Goal: Task Accomplishment & Management: Use online tool/utility

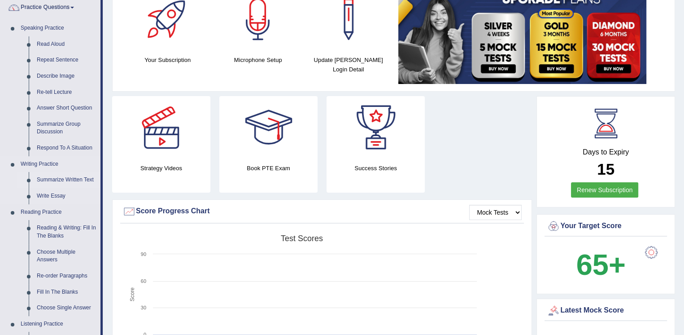
scroll to position [75, 0]
click at [55, 192] on link "Write Essay" at bounding box center [67, 196] width 68 height 16
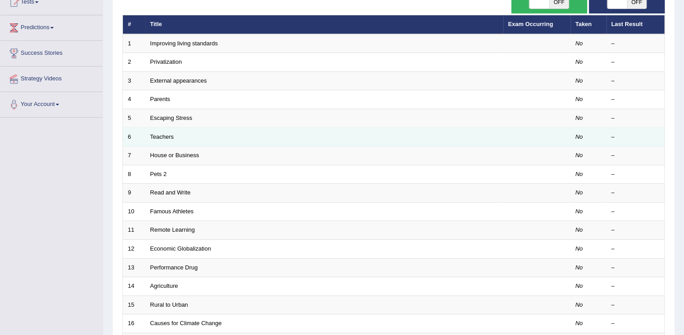
click at [163, 140] on td "Teachers" at bounding box center [324, 136] width 358 height 19
click at [167, 135] on link "Teachers" at bounding box center [162, 136] width 24 height 7
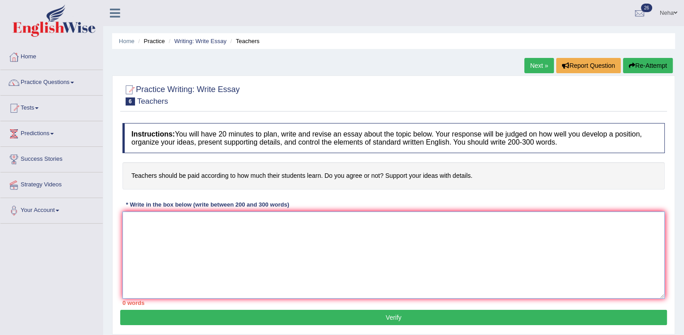
paste textarea "The increasing influence of (essay topic) on our lives has ignited numerous dis…"
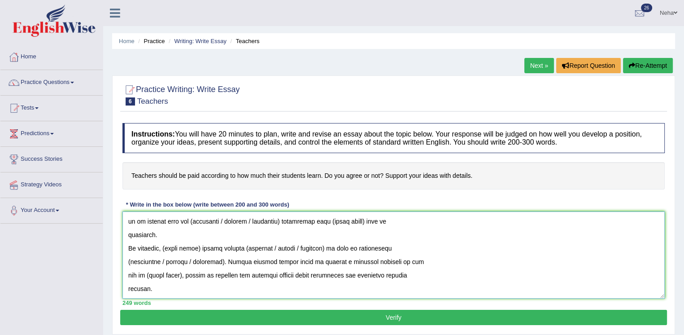
scroll to position [136, 0]
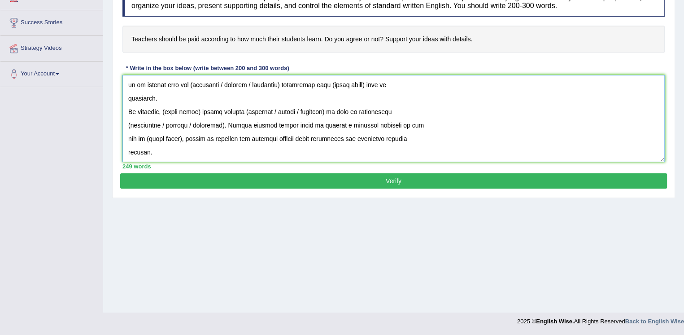
click at [448, 94] on textarea at bounding box center [394, 118] width 543 height 87
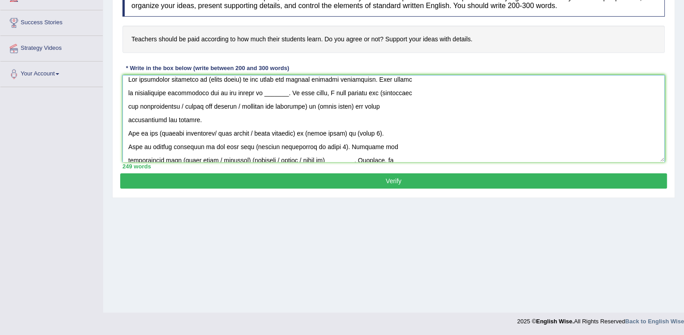
scroll to position [0, 0]
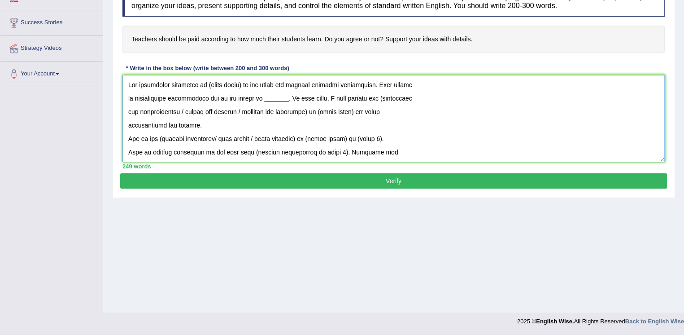
click at [241, 83] on textarea at bounding box center [394, 118] width 543 height 87
click at [277, 101] on textarea at bounding box center [394, 118] width 543 height 87
click at [276, 97] on textarea at bounding box center [394, 118] width 543 height 87
click at [313, 99] on textarea at bounding box center [394, 118] width 543 height 87
click at [310, 110] on textarea at bounding box center [394, 118] width 543 height 87
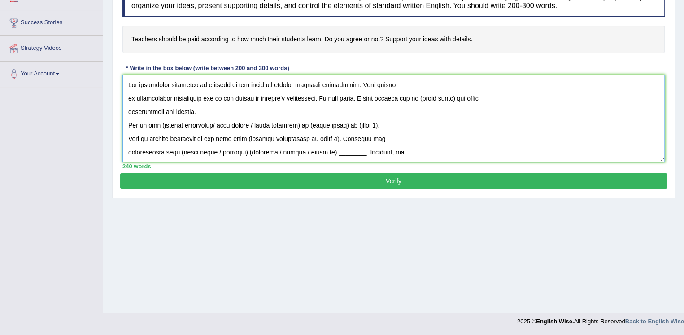
click at [310, 110] on textarea at bounding box center [394, 118] width 543 height 87
click at [334, 114] on textarea at bounding box center [394, 118] width 543 height 87
click at [403, 98] on textarea at bounding box center [394, 118] width 543 height 87
click at [500, 99] on textarea at bounding box center [394, 118] width 543 height 87
click at [539, 98] on textarea at bounding box center [394, 118] width 543 height 87
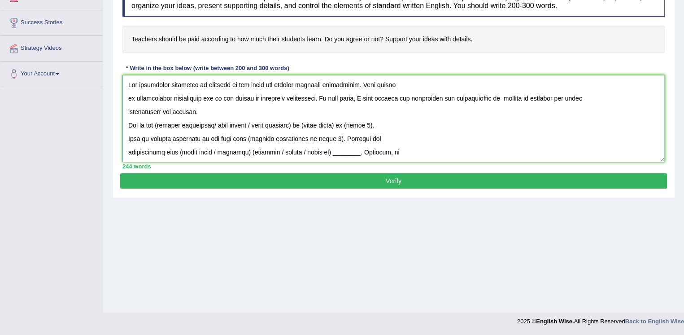
click at [503, 102] on textarea at bounding box center [394, 118] width 543 height 87
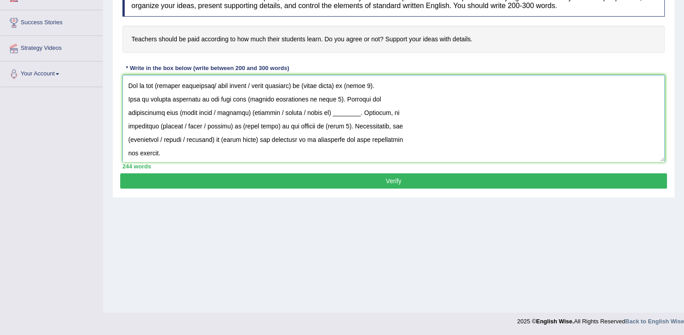
scroll to position [23, 0]
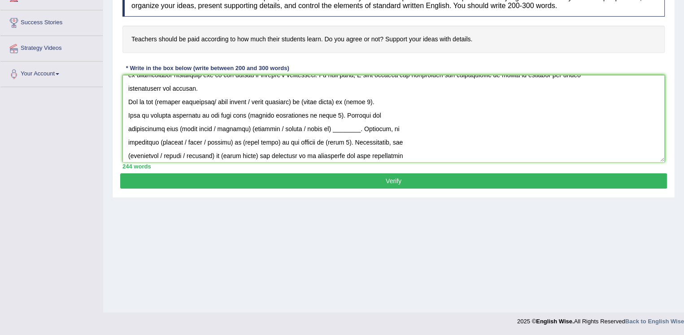
click at [305, 101] on textarea at bounding box center [394, 118] width 543 height 87
click at [305, 100] on textarea at bounding box center [394, 118] width 543 height 87
click at [162, 99] on textarea at bounding box center [394, 118] width 543 height 87
click at [222, 102] on textarea at bounding box center [394, 118] width 543 height 87
click at [259, 101] on textarea at bounding box center [394, 118] width 543 height 87
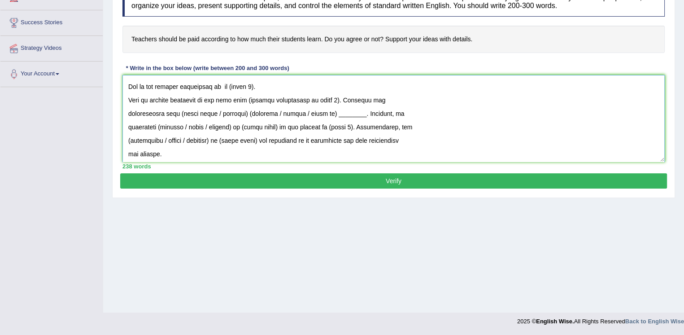
scroll to position [22, 0]
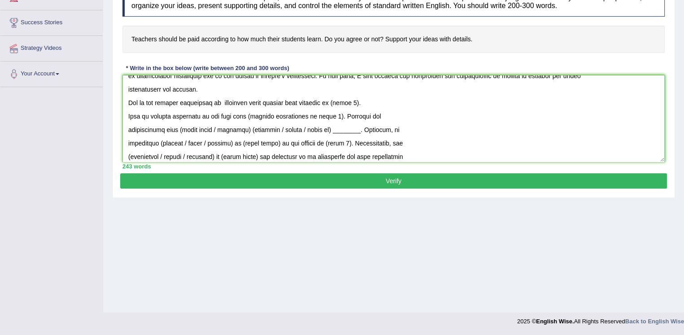
click at [306, 101] on textarea at bounding box center [394, 118] width 543 height 87
click at [359, 100] on textarea at bounding box center [394, 118] width 543 height 87
click at [324, 114] on textarea at bounding box center [394, 118] width 543 height 87
click at [242, 113] on textarea at bounding box center [394, 118] width 543 height 87
click at [302, 112] on textarea at bounding box center [394, 118] width 543 height 87
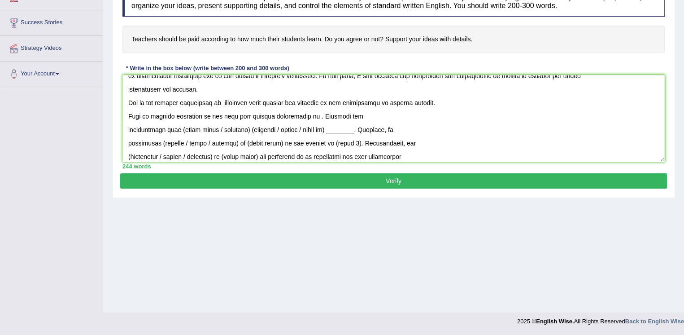
click at [427, 228] on div "Home Practice Writing: Write Essay Teachers Next » Report Question Re-Attempt P…" at bounding box center [393, 88] width 581 height 449
click at [300, 119] on textarea at bounding box center [394, 118] width 543 height 87
click at [398, 115] on textarea at bounding box center [394, 118] width 543 height 87
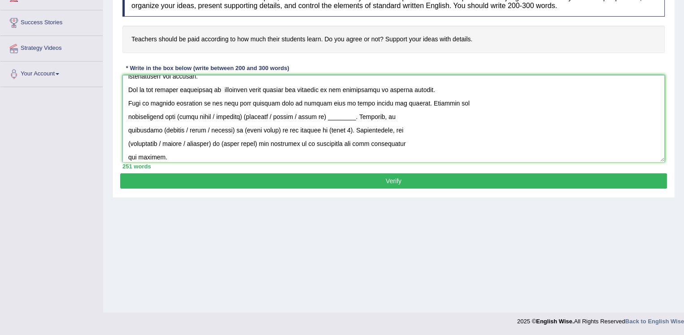
scroll to position [36, 0]
click at [248, 115] on textarea at bounding box center [394, 118] width 543 height 87
click at [277, 114] on textarea at bounding box center [394, 118] width 543 height 87
click at [317, 117] on textarea at bounding box center [394, 118] width 543 height 87
click at [319, 115] on textarea at bounding box center [394, 118] width 543 height 87
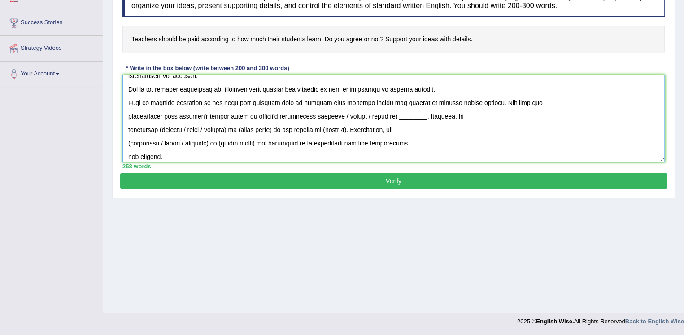
click at [426, 117] on textarea at bounding box center [394, 118] width 543 height 87
click at [230, 130] on textarea at bounding box center [394, 118] width 543 height 87
click at [158, 129] on textarea at bounding box center [394, 118] width 543 height 87
click at [222, 132] on textarea at bounding box center [394, 118] width 543 height 87
click at [178, 130] on textarea at bounding box center [394, 118] width 543 height 87
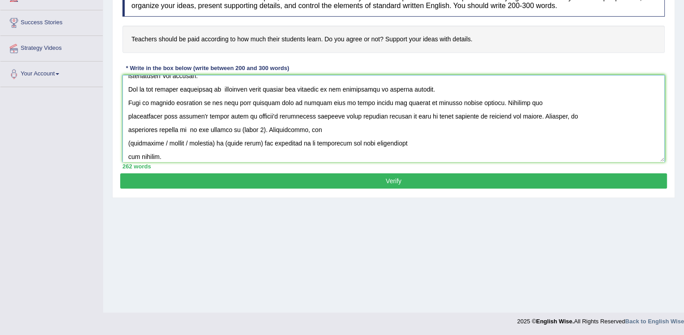
click at [185, 131] on textarea at bounding box center [394, 118] width 543 height 87
click at [292, 127] on textarea at bounding box center [394, 118] width 543 height 87
click at [294, 131] on textarea at bounding box center [394, 118] width 543 height 87
click at [223, 142] on textarea at bounding box center [394, 118] width 543 height 87
click at [130, 144] on textarea at bounding box center [394, 118] width 543 height 87
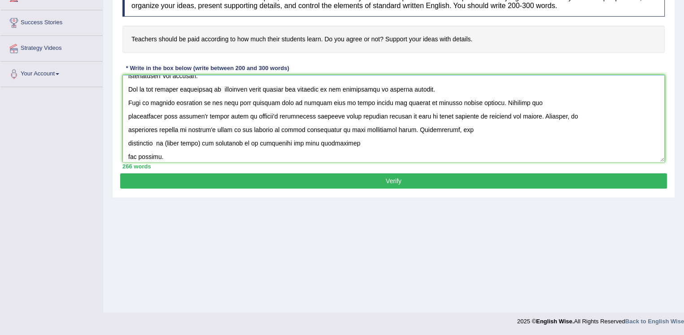
click at [210, 144] on textarea at bounding box center [394, 118] width 543 height 87
click at [209, 143] on textarea at bounding box center [394, 118] width 543 height 87
click at [162, 142] on textarea at bounding box center [394, 118] width 543 height 87
click at [164, 140] on textarea at bounding box center [394, 118] width 543 height 87
click at [169, 142] on textarea at bounding box center [394, 118] width 543 height 87
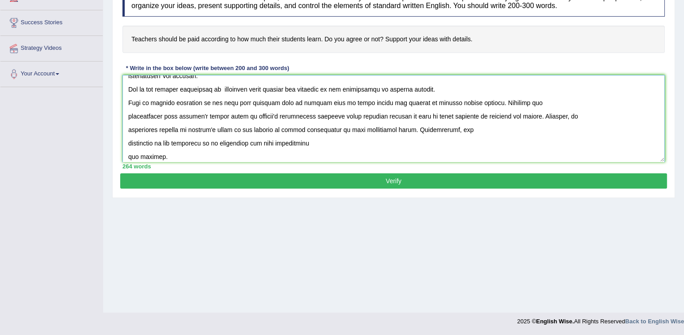
click at [127, 143] on textarea at bounding box center [394, 118] width 543 height 87
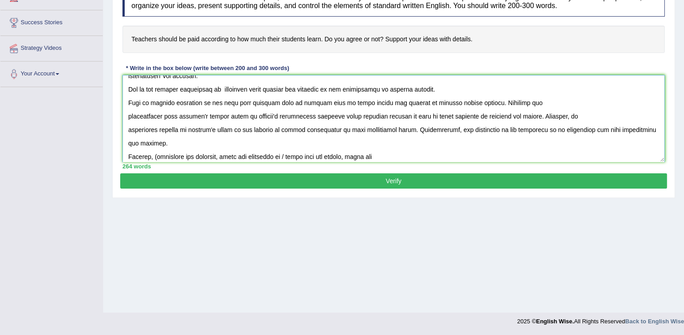
click at [486, 131] on textarea at bounding box center [394, 118] width 543 height 87
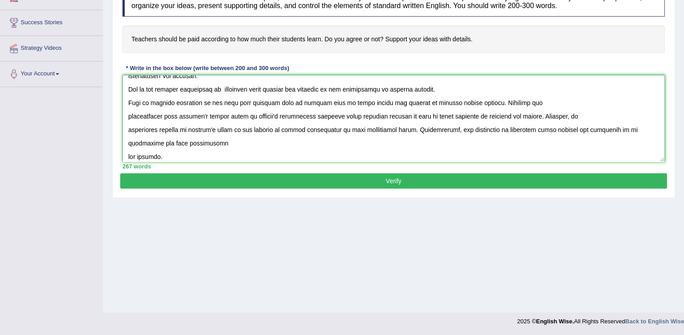
click at [126, 153] on textarea at bounding box center [394, 118] width 543 height 87
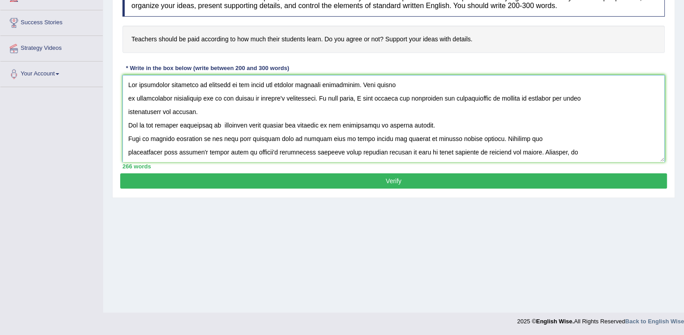
scroll to position [26, 0]
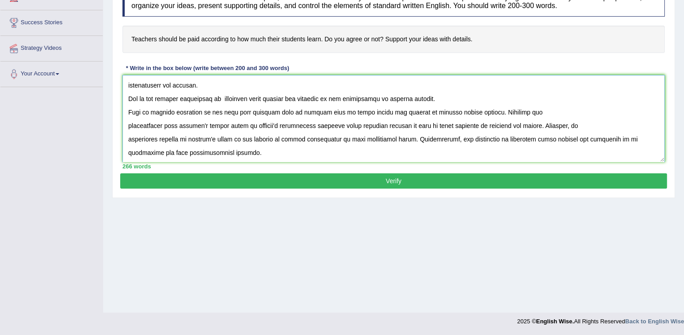
click at [128, 124] on textarea at bounding box center [394, 118] width 543 height 87
click at [125, 138] on textarea at bounding box center [394, 118] width 543 height 87
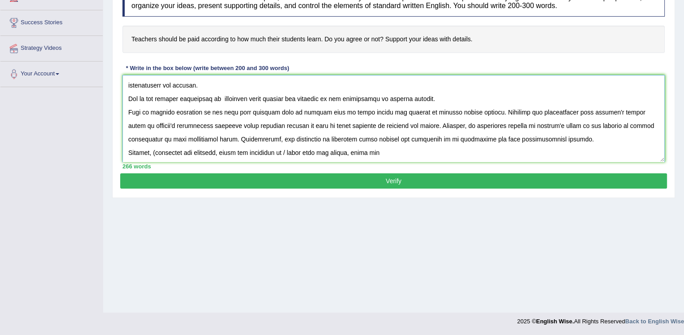
scroll to position [0, 0]
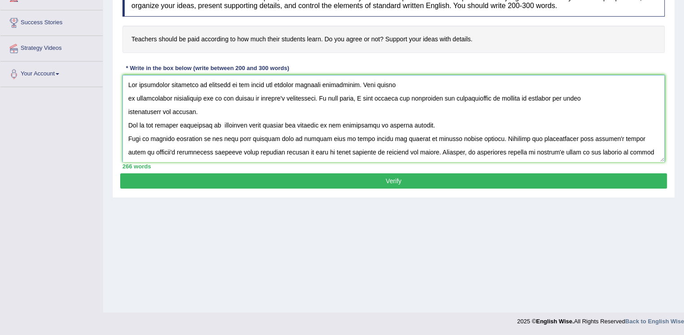
click at [127, 135] on textarea at bounding box center [394, 118] width 543 height 87
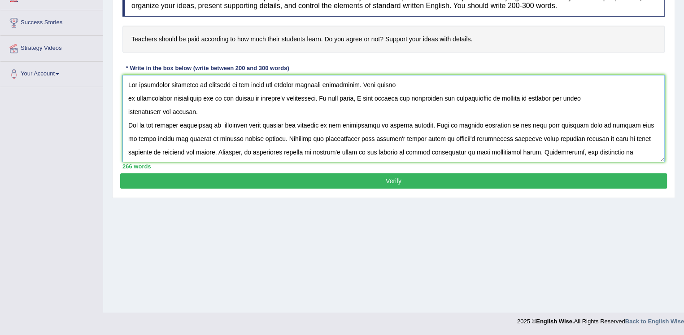
click at [126, 97] on textarea at bounding box center [394, 118] width 543 height 87
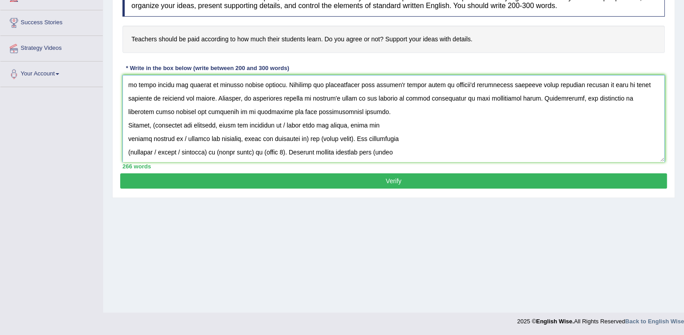
scroll to position [34, 0]
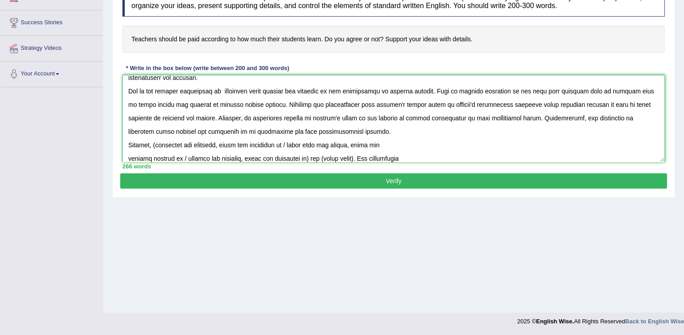
click at [465, 118] on textarea at bounding box center [394, 118] width 543 height 87
click at [452, 117] on textarea at bounding box center [394, 118] width 543 height 87
click at [457, 124] on textarea at bounding box center [394, 118] width 543 height 87
click at [451, 114] on textarea at bounding box center [394, 118] width 543 height 87
click at [298, 133] on textarea at bounding box center [394, 118] width 543 height 87
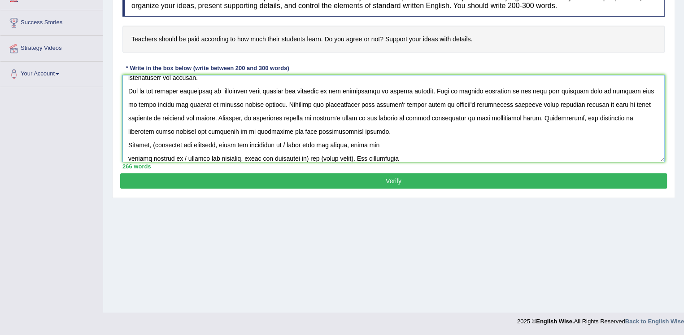
click at [459, 121] on textarea at bounding box center [394, 118] width 543 height 87
click at [466, 118] on textarea at bounding box center [394, 118] width 543 height 87
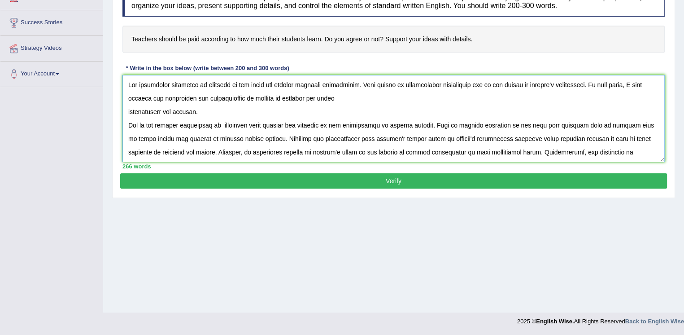
click at [127, 109] on textarea at bounding box center [394, 118] width 543 height 87
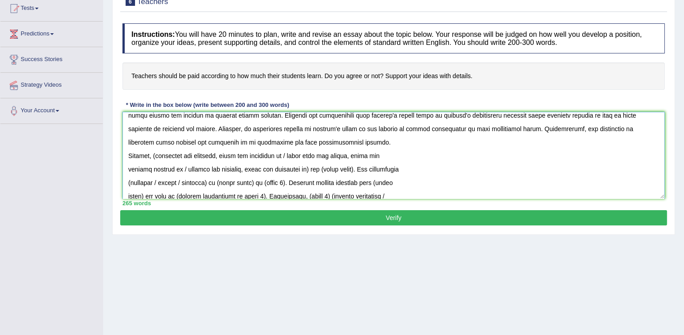
scroll to position [52, 0]
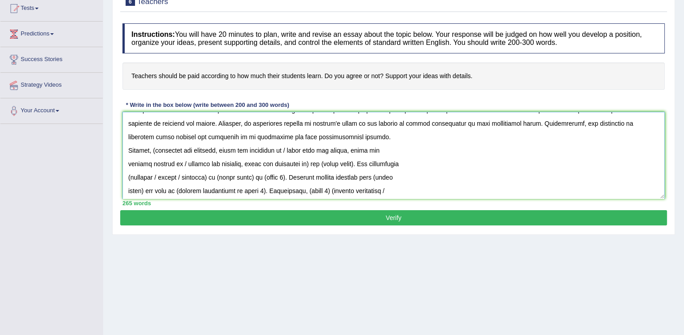
click at [125, 161] on textarea at bounding box center [394, 155] width 543 height 87
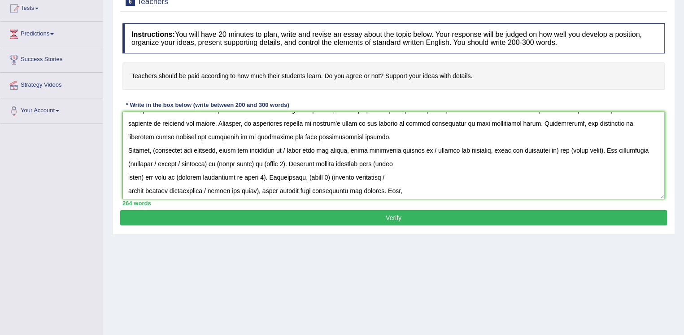
click at [265, 137] on textarea at bounding box center [394, 155] width 543 height 87
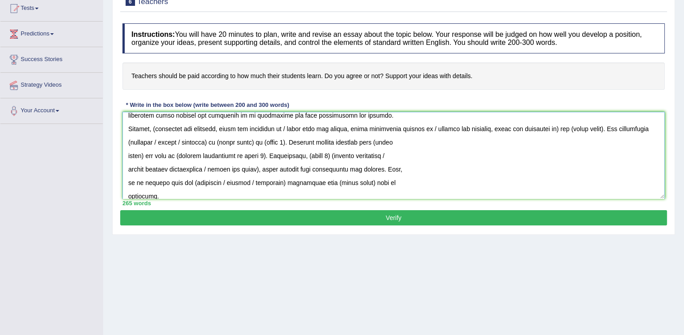
scroll to position [77, 0]
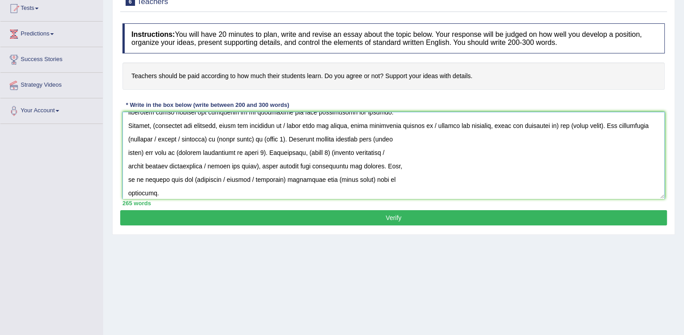
click at [127, 155] on textarea at bounding box center [394, 155] width 543 height 87
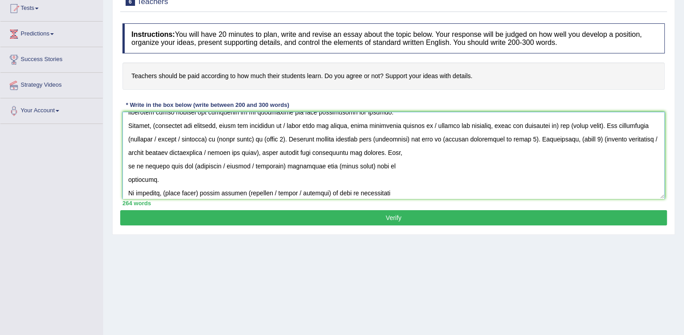
click at [124, 164] on textarea at bounding box center [394, 155] width 543 height 87
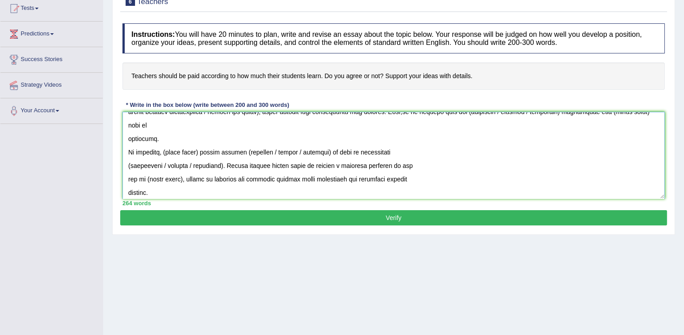
scroll to position [120, 0]
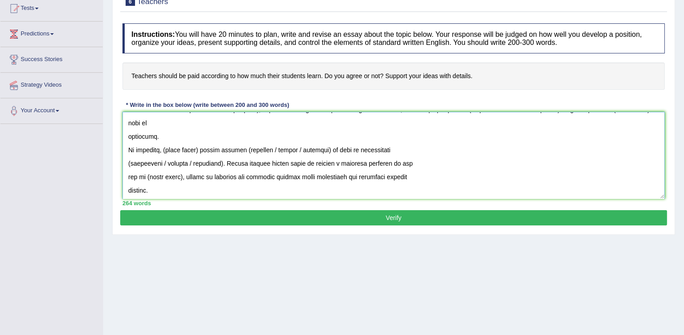
click at [127, 149] on textarea at bounding box center [394, 155] width 543 height 87
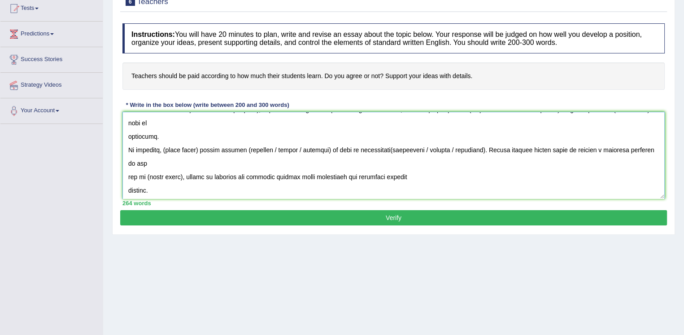
click at [125, 163] on textarea at bounding box center [394, 155] width 543 height 87
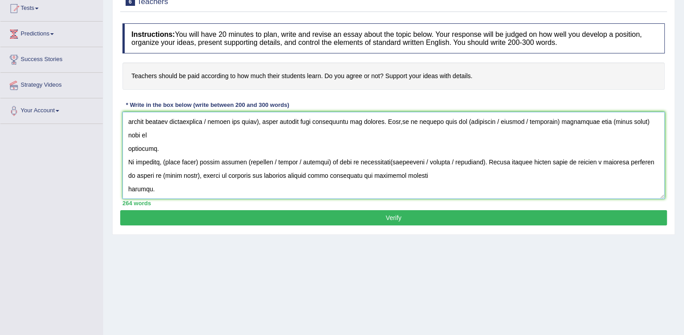
scroll to position [108, 0]
click at [127, 173] on textarea at bounding box center [394, 155] width 543 height 87
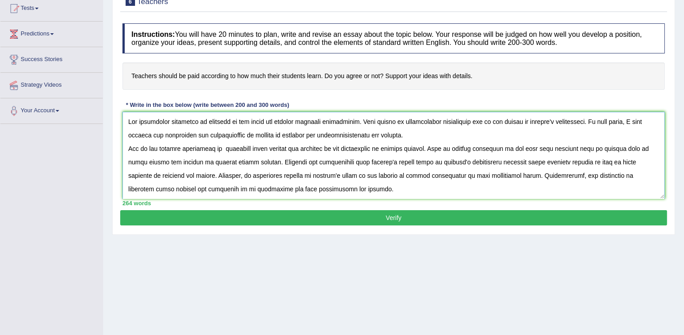
scroll to position [51, 0]
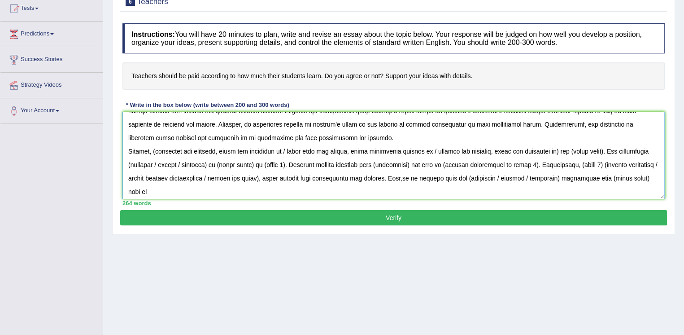
click at [160, 148] on textarea at bounding box center [394, 155] width 543 height 87
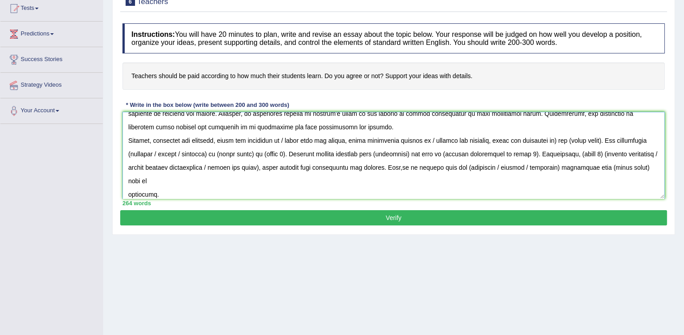
click at [555, 139] on textarea at bounding box center [394, 155] width 543 height 87
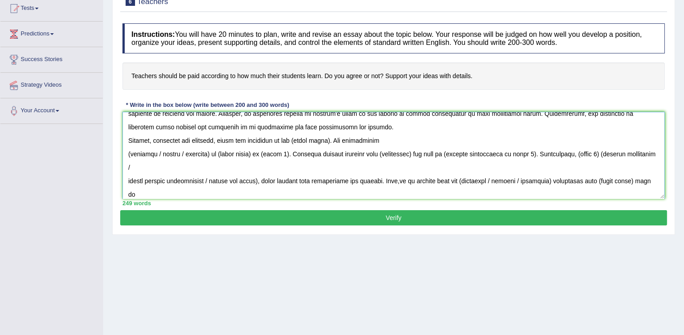
click at [332, 137] on textarea at bounding box center [394, 155] width 543 height 87
click at [335, 139] on textarea at bounding box center [394, 155] width 543 height 87
click at [333, 141] on textarea at bounding box center [394, 155] width 543 height 87
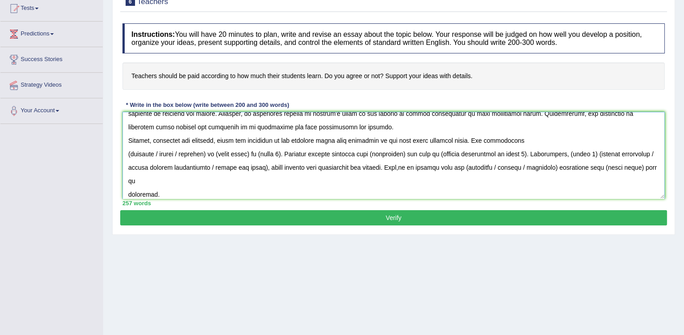
click at [127, 156] on textarea at bounding box center [394, 155] width 543 height 87
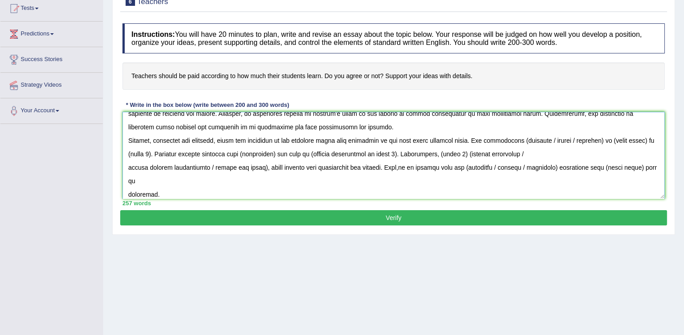
click at [127, 168] on textarea at bounding box center [394, 155] width 543 height 87
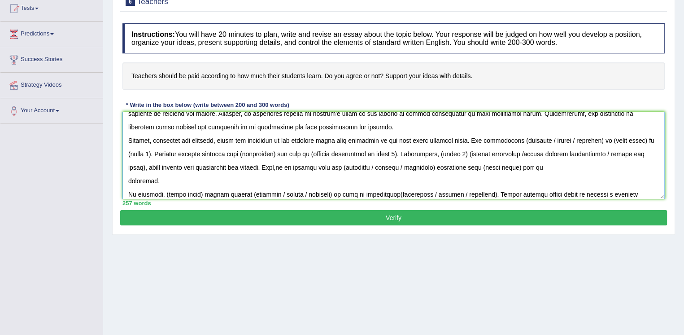
click at [126, 178] on textarea at bounding box center [394, 155] width 543 height 87
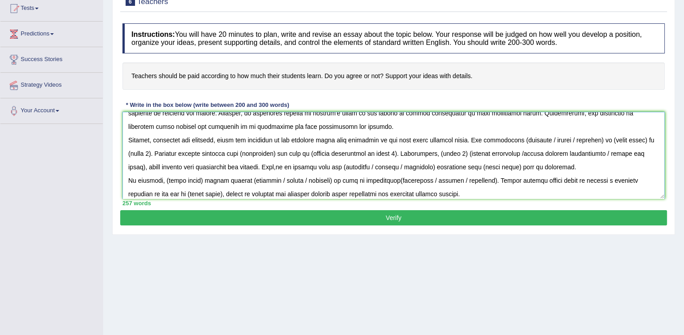
scroll to position [63, 0]
click at [598, 140] on textarea at bounding box center [394, 155] width 543 height 87
click at [521, 135] on textarea at bounding box center [394, 155] width 543 height 87
click at [547, 139] on textarea at bounding box center [394, 155] width 543 height 87
click at [551, 139] on textarea at bounding box center [394, 155] width 543 height 87
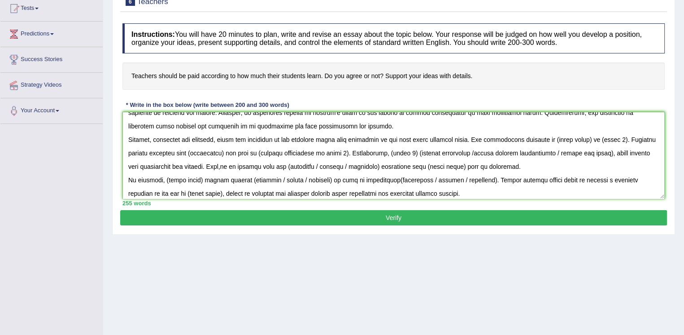
click at [591, 139] on textarea at bounding box center [394, 155] width 543 height 87
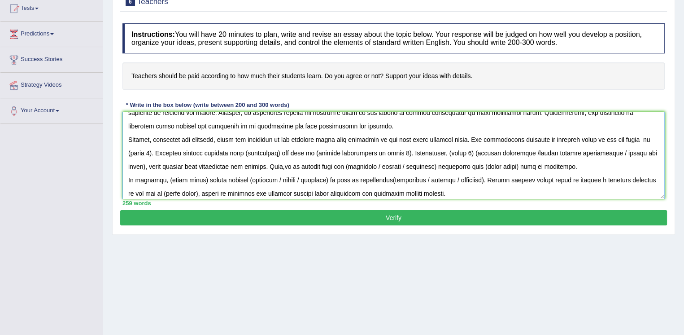
click at [617, 140] on textarea at bounding box center [394, 155] width 543 height 87
click at [639, 139] on textarea at bounding box center [394, 155] width 543 height 87
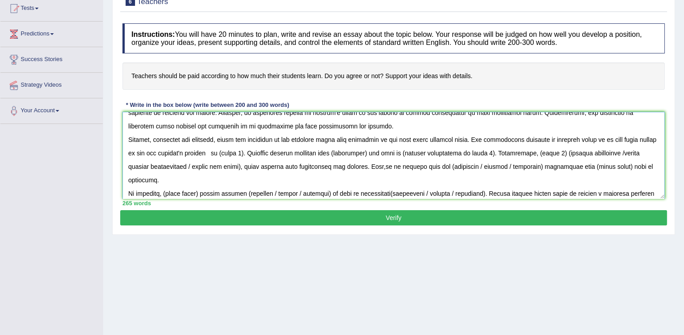
click at [227, 153] on textarea at bounding box center [394, 155] width 543 height 87
click at [254, 153] on textarea at bounding box center [394, 155] width 543 height 87
click at [224, 151] on textarea at bounding box center [394, 155] width 543 height 87
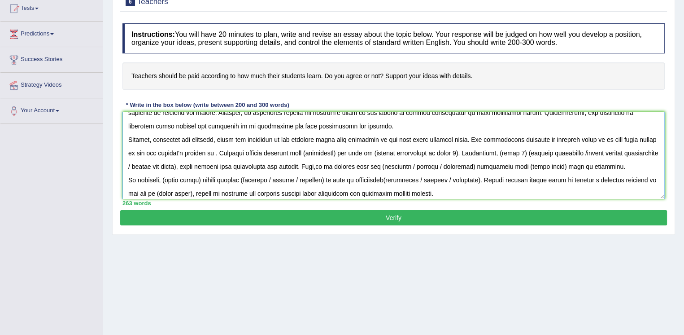
click at [228, 152] on textarea at bounding box center [394, 155] width 543 height 87
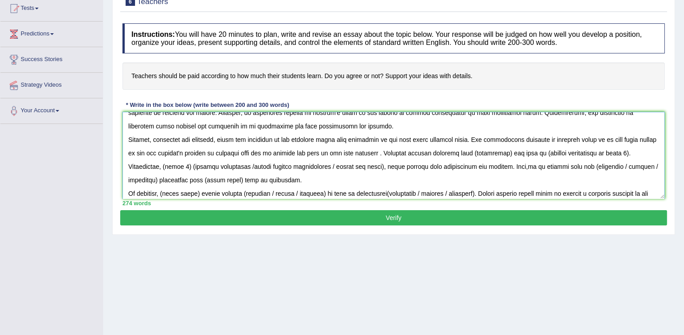
click at [370, 153] on textarea at bounding box center [394, 155] width 543 height 87
click at [341, 153] on textarea at bounding box center [394, 155] width 543 height 87
click at [405, 150] on textarea at bounding box center [394, 155] width 543 height 87
click at [365, 149] on textarea at bounding box center [394, 155] width 543 height 87
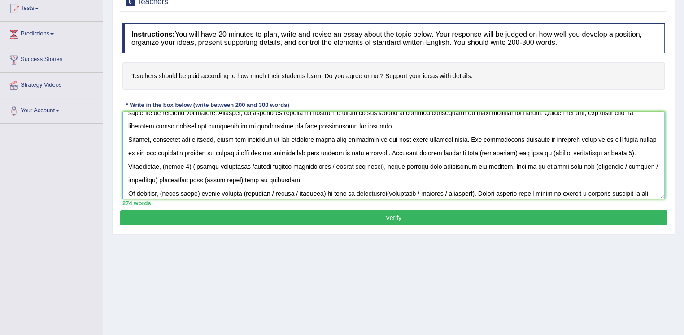
click at [358, 153] on textarea at bounding box center [394, 155] width 543 height 87
click at [410, 155] on textarea at bounding box center [394, 155] width 543 height 87
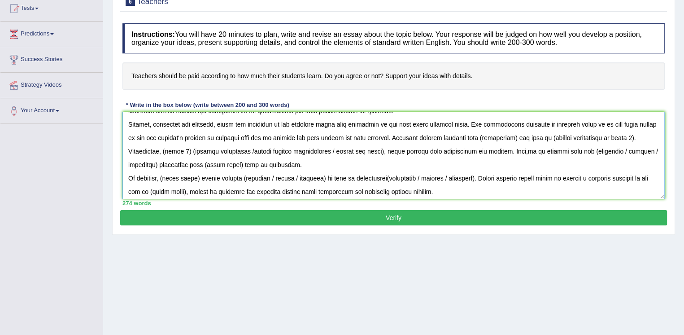
scroll to position [80, 0]
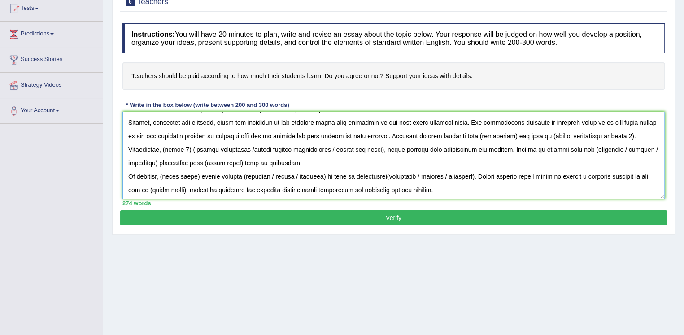
click at [534, 136] on textarea at bounding box center [394, 155] width 543 height 87
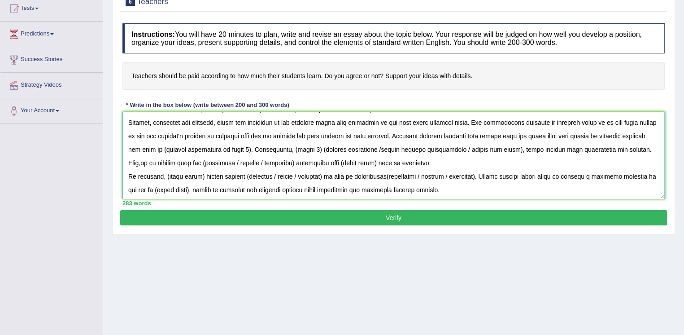
click at [607, 137] on textarea at bounding box center [394, 155] width 543 height 87
click at [158, 151] on textarea at bounding box center [394, 155] width 543 height 87
click at [300, 149] on textarea at bounding box center [394, 155] width 543 height 87
click at [249, 147] on textarea at bounding box center [394, 155] width 543 height 87
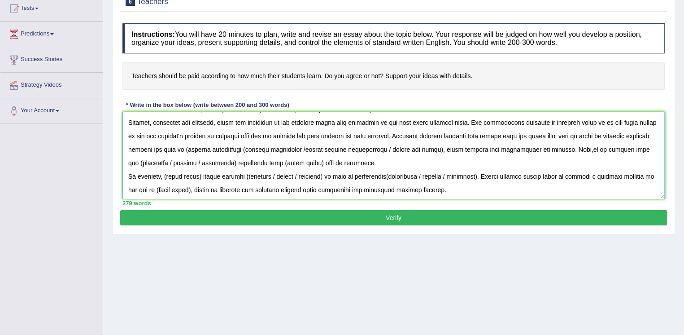
click at [221, 149] on textarea at bounding box center [394, 155] width 543 height 87
click at [270, 147] on textarea at bounding box center [394, 155] width 543 height 87
click at [262, 148] on textarea at bounding box center [394, 155] width 543 height 87
click at [269, 151] on textarea at bounding box center [394, 155] width 543 height 87
click at [282, 149] on textarea at bounding box center [394, 155] width 543 height 87
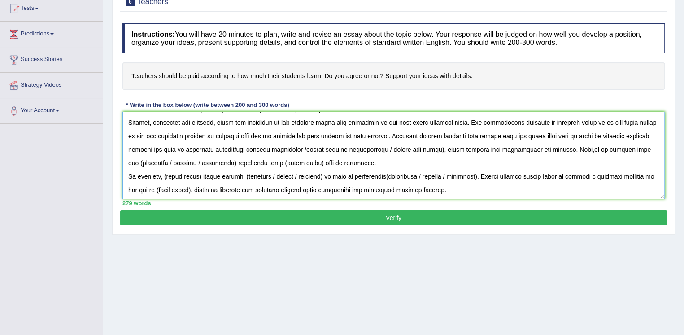
click at [469, 149] on textarea at bounding box center [394, 155] width 543 height 87
click at [335, 153] on textarea at bounding box center [394, 155] width 543 height 87
click at [339, 149] on textarea at bounding box center [394, 155] width 543 height 87
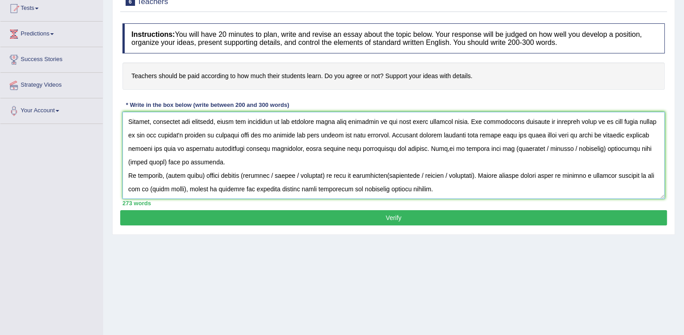
scroll to position [94, 0]
click at [472, 134] on textarea at bounding box center [394, 155] width 543 height 87
click at [617, 138] on textarea at bounding box center [394, 155] width 543 height 87
click at [532, 135] on textarea at bounding box center [394, 155] width 543 height 87
click at [125, 146] on textarea at bounding box center [394, 155] width 543 height 87
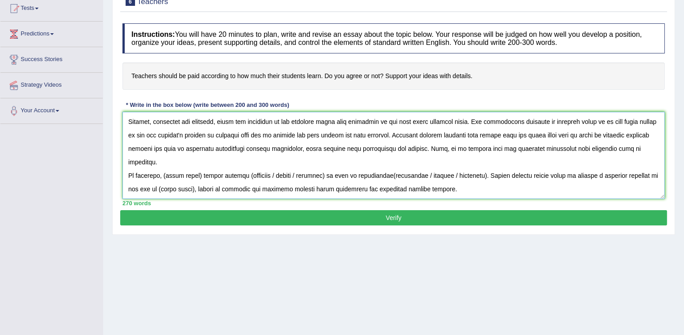
click at [134, 149] on textarea at bounding box center [394, 155] width 543 height 87
click at [164, 149] on textarea at bounding box center [394, 155] width 543 height 87
click at [190, 149] on textarea at bounding box center [394, 155] width 543 height 87
click at [199, 162] on textarea at bounding box center [394, 155] width 543 height 87
click at [201, 162] on textarea at bounding box center [394, 155] width 543 height 87
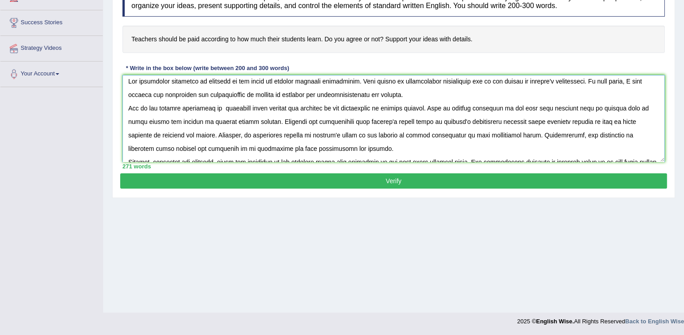
scroll to position [0, 0]
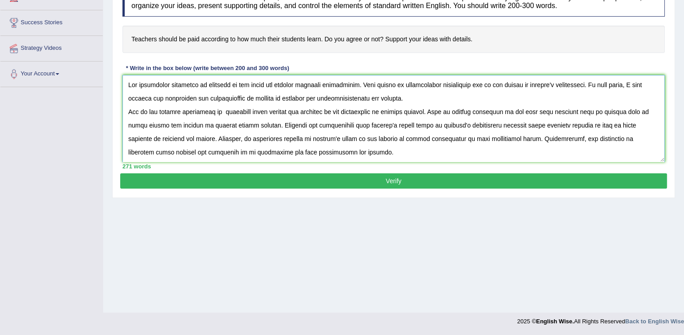
drag, startPoint x: 341, startPoint y: 124, endPoint x: 478, endPoint y: 125, distance: 136.9
click at [478, 125] on textarea at bounding box center [394, 118] width 543 height 87
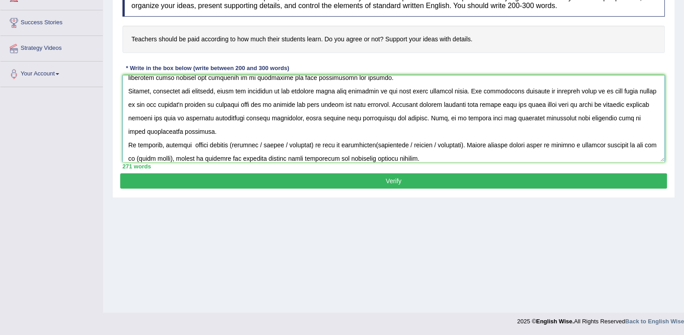
scroll to position [94, 0]
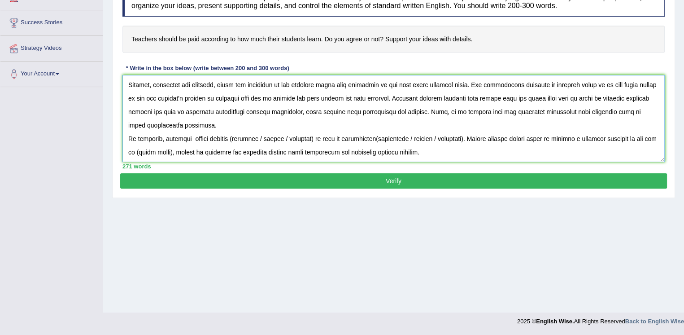
click at [191, 126] on textarea at bounding box center [394, 118] width 543 height 87
paste textarea "teacher's salary based on student's performance"
click at [190, 123] on textarea at bounding box center [394, 118] width 543 height 87
click at [304, 126] on textarea at bounding box center [394, 118] width 543 height 87
click at [424, 126] on textarea at bounding box center [394, 118] width 543 height 87
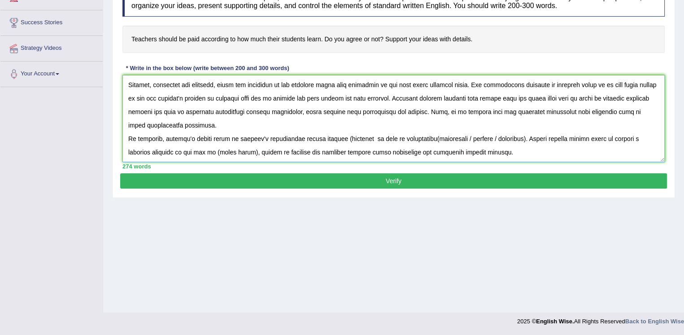
click at [343, 124] on textarea at bounding box center [394, 118] width 543 height 87
click at [364, 126] on textarea at bounding box center [394, 118] width 543 height 87
click at [367, 125] on textarea at bounding box center [394, 118] width 543 height 87
click at [511, 125] on textarea at bounding box center [394, 118] width 543 height 87
click at [425, 127] on textarea at bounding box center [394, 118] width 543 height 87
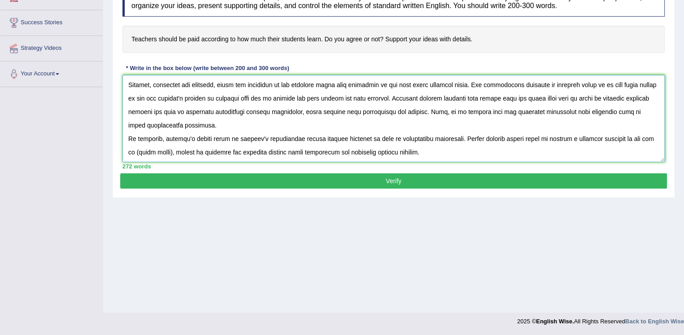
click at [170, 138] on textarea at bounding box center [394, 118] width 543 height 87
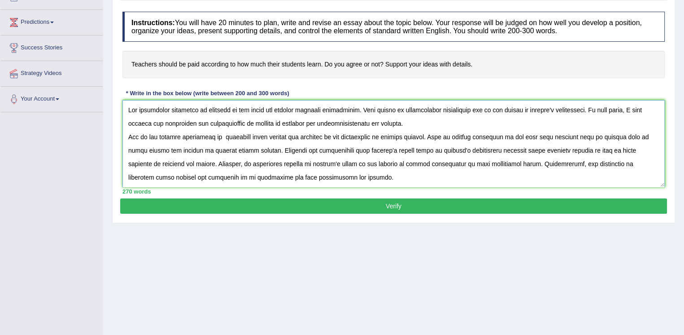
scroll to position [136, 0]
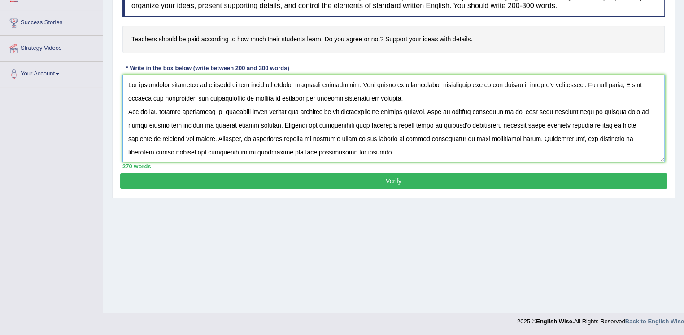
click at [342, 99] on textarea at bounding box center [394, 118] width 543 height 87
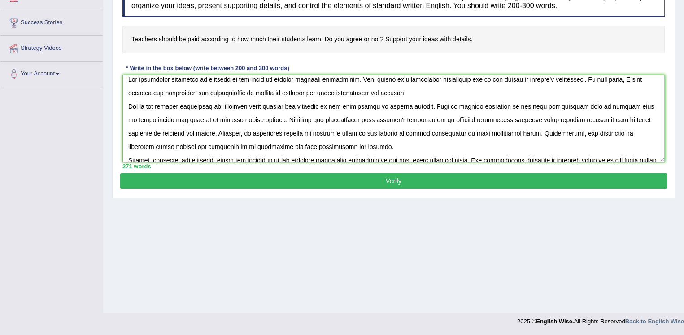
scroll to position [6, 0]
click at [224, 103] on textarea at bounding box center [394, 118] width 543 height 87
drag, startPoint x: 224, startPoint y: 103, endPoint x: 329, endPoint y: 105, distance: 105.0
click at [329, 105] on textarea at bounding box center [394, 118] width 543 height 87
click at [301, 226] on div "Home Practice Writing: Write Essay Teachers Next » Report Question Re-Attempt P…" at bounding box center [393, 88] width 581 height 449
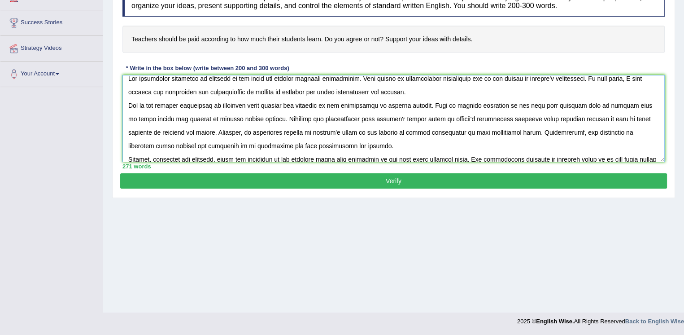
drag, startPoint x: 222, startPoint y: 105, endPoint x: 328, endPoint y: 103, distance: 106.4
click at [328, 103] on textarea at bounding box center [394, 118] width 543 height 87
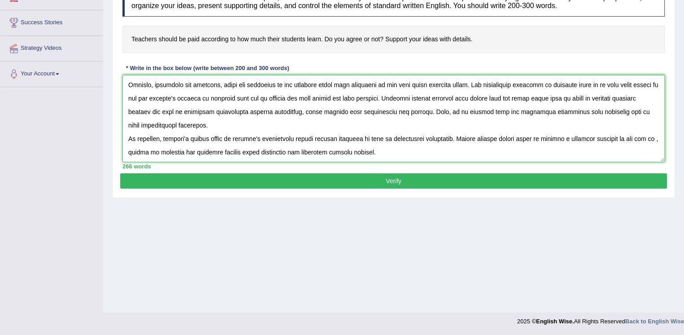
scroll to position [0, 0]
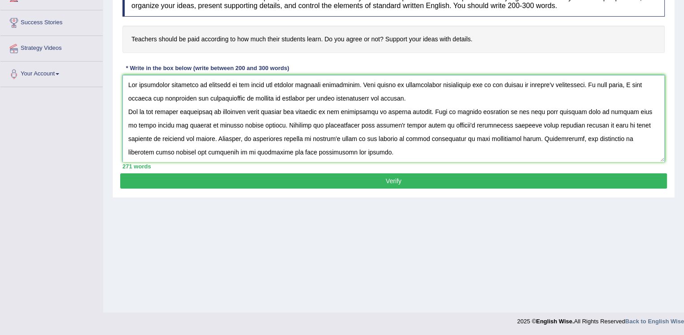
click at [317, 150] on textarea at bounding box center [394, 118] width 543 height 87
drag, startPoint x: 221, startPoint y: 109, endPoint x: 329, endPoint y: 114, distance: 107.8
click at [329, 114] on textarea at bounding box center [394, 118] width 543 height 87
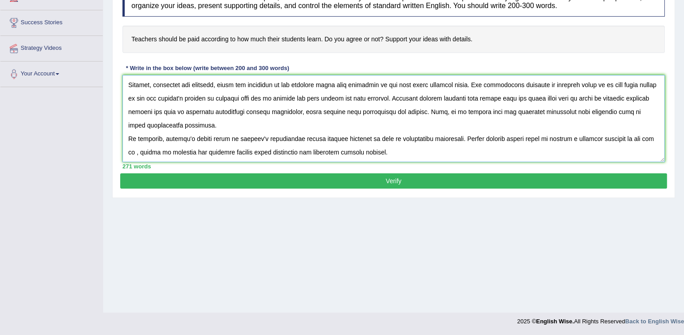
scroll to position [94, 0]
click at [136, 136] on textarea at bounding box center [394, 118] width 543 height 87
paste textarea "incentive based payment for teachers"
click at [138, 138] on textarea at bounding box center [394, 118] width 543 height 87
click at [245, 138] on textarea at bounding box center [394, 118] width 543 height 87
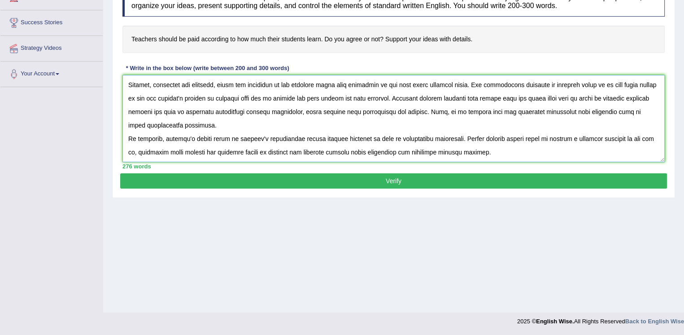
click at [135, 141] on textarea at bounding box center [394, 118] width 543 height 87
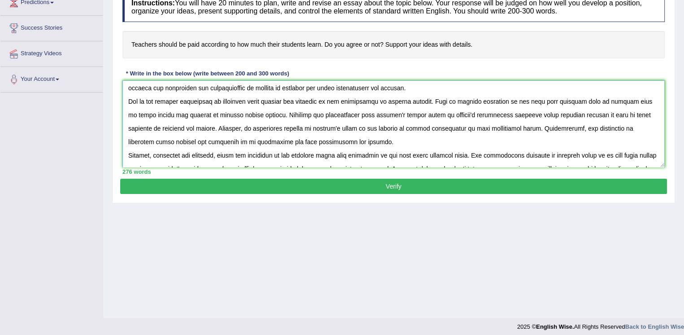
scroll to position [16, 0]
type textarea "The increasing influence of teachers on our lives has ignited numerous discussi…"
click at [300, 186] on button "Verify" at bounding box center [393, 186] width 547 height 15
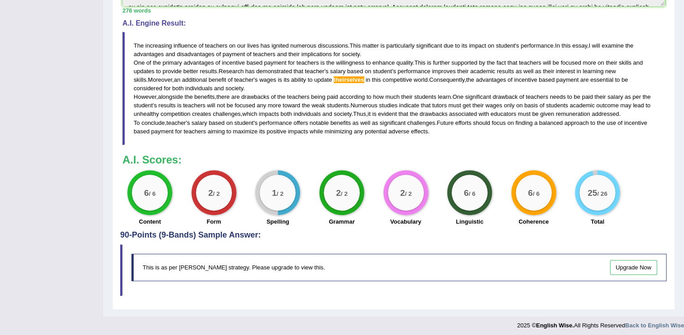
scroll to position [282, 0]
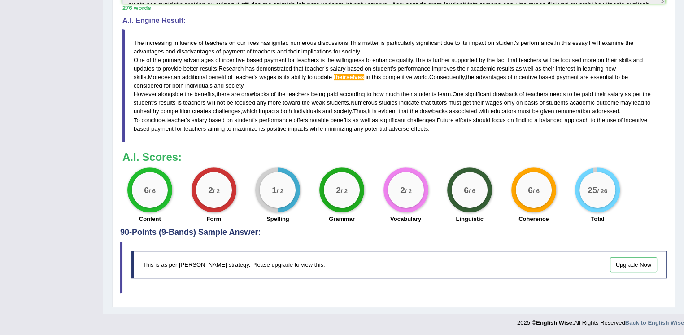
click at [338, 76] on span "theirselves" at bounding box center [349, 77] width 31 height 7
click at [341, 75] on span "theirselves" at bounding box center [349, 77] width 31 height 7
click at [336, 74] on span "theirselves" at bounding box center [349, 77] width 31 height 7
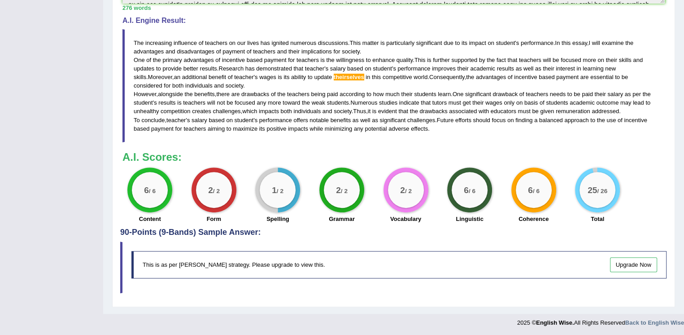
click at [338, 74] on span "theirselves" at bounding box center [349, 77] width 31 height 7
click at [337, 78] on span "theirselves" at bounding box center [349, 77] width 31 height 7
click at [347, 74] on span "theirselves" at bounding box center [349, 77] width 31 height 7
click at [341, 77] on span "theirselves" at bounding box center [349, 77] width 31 height 7
click at [341, 76] on span "theirselves" at bounding box center [349, 77] width 31 height 7
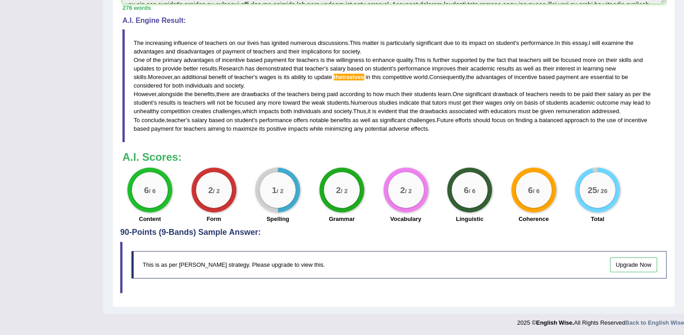
click at [341, 76] on span "theirselves" at bounding box center [349, 77] width 31 height 7
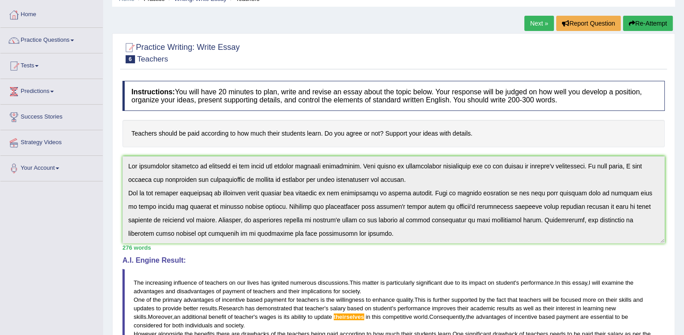
scroll to position [0, 0]
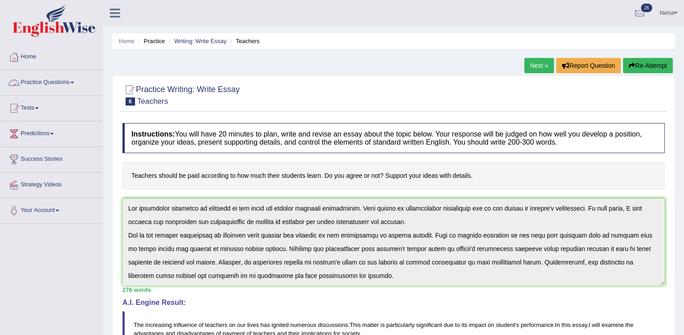
click at [66, 79] on link "Practice Questions" at bounding box center [51, 81] width 102 height 22
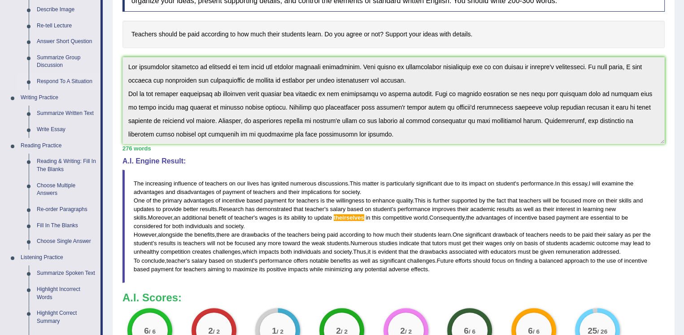
scroll to position [151, 0]
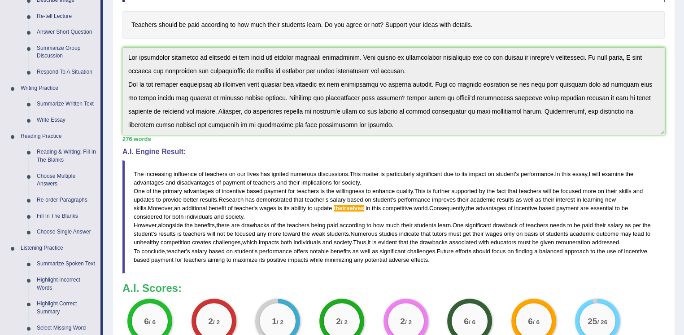
drag, startPoint x: 5, startPoint y: 92, endPoint x: -11, endPoint y: 160, distance: 70.0
click at [0, 160] on html "Toggle navigation Home Practice Questions Speaking Practice Read Aloud Repeat S…" at bounding box center [342, 16] width 684 height 335
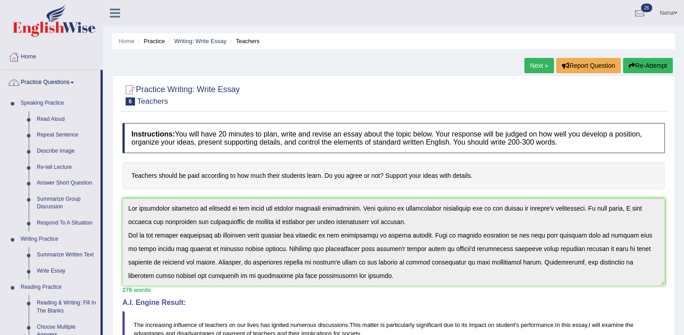
click at [76, 86] on link "Practice Questions" at bounding box center [50, 81] width 100 height 22
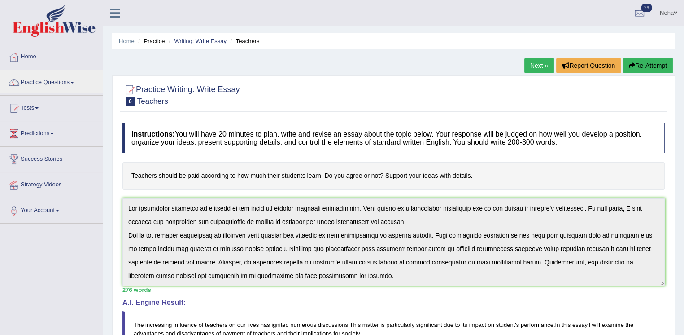
click at [53, 137] on link "Predictions" at bounding box center [51, 132] width 102 height 22
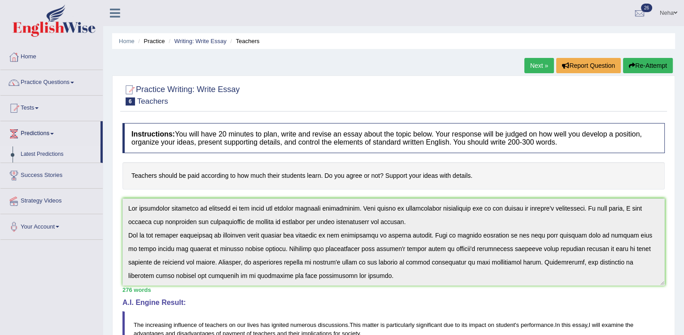
click at [47, 158] on link "Latest Predictions" at bounding box center [59, 154] width 84 height 16
